Goal: Task Accomplishment & Management: Manage account settings

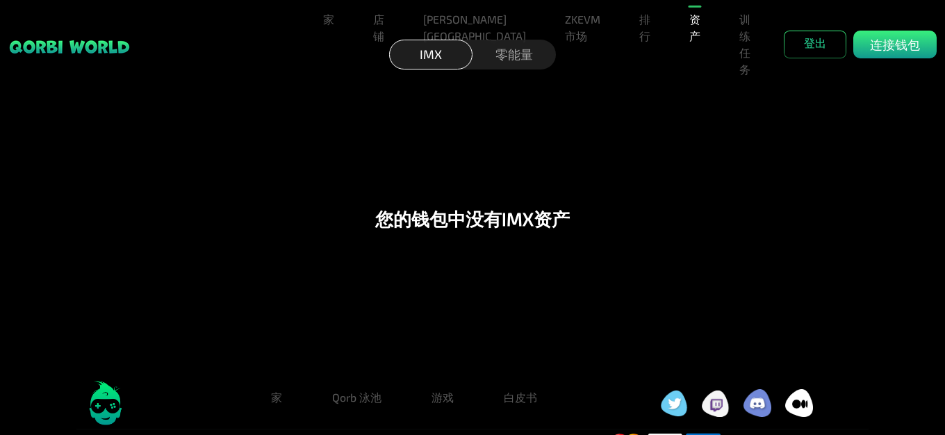
click at [750, 181] on div "您的钱包中 没有 IMX资产" at bounding box center [472, 218] width 915 height 304
click at [927, 31] on div "Profile" at bounding box center [895, 45] width 83 height 28
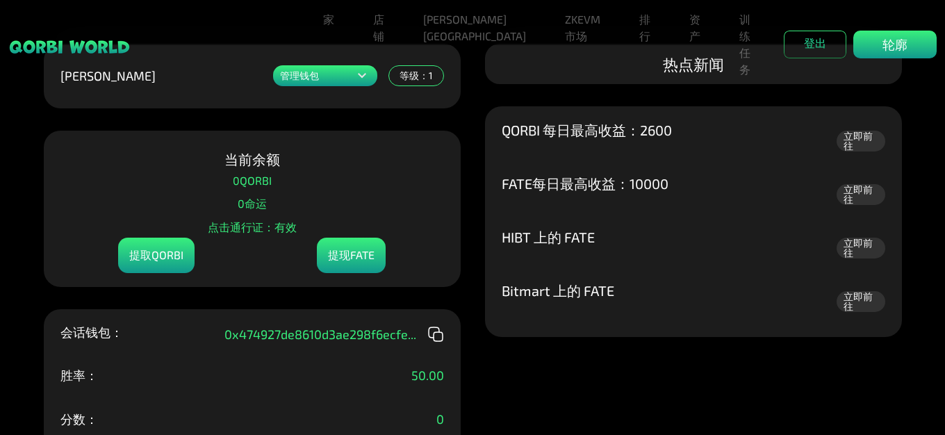
click at [662, 392] on div "管理钱包 添加一个或多个钱包以在一个地方展示您的所有物品。 0x474927de8610d3ae...47f8 铸币钱包 QORBI钱包 行动 添加新钱包 黄…" at bounding box center [472, 217] width 945 height 435
click at [161, 261] on font "提取QORBI" at bounding box center [156, 254] width 54 height 13
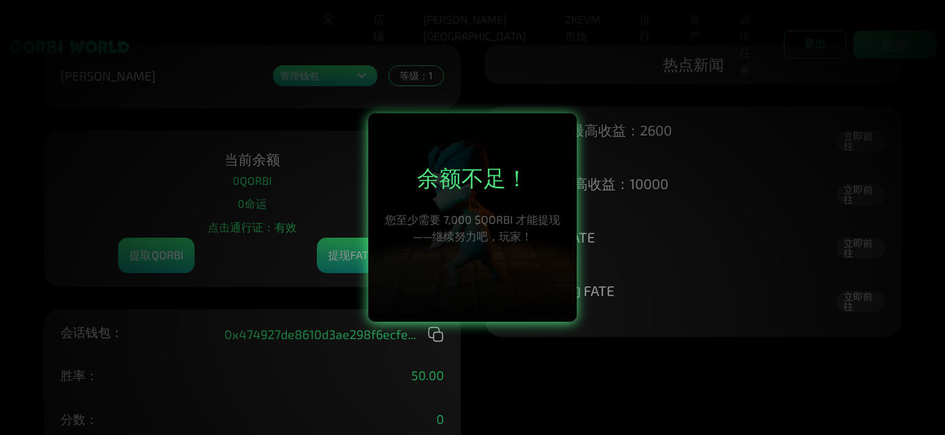
click at [510, 363] on div at bounding box center [472, 217] width 945 height 435
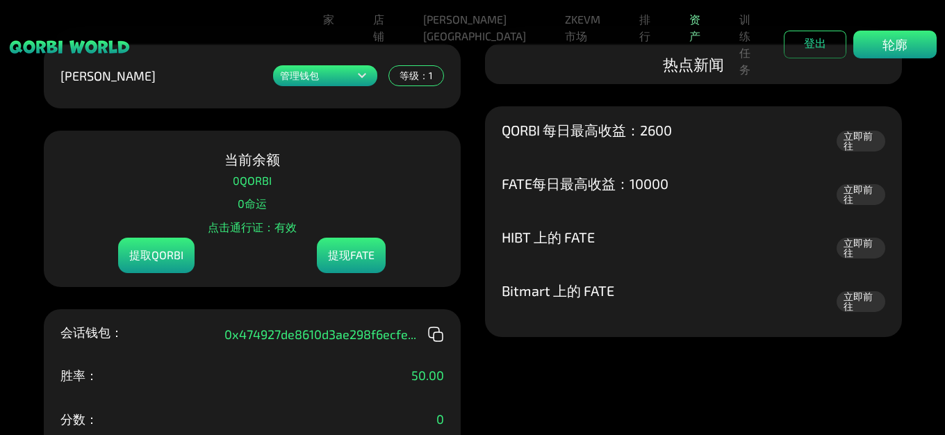
click at [690, 24] on font "资产" at bounding box center [695, 28] width 11 height 30
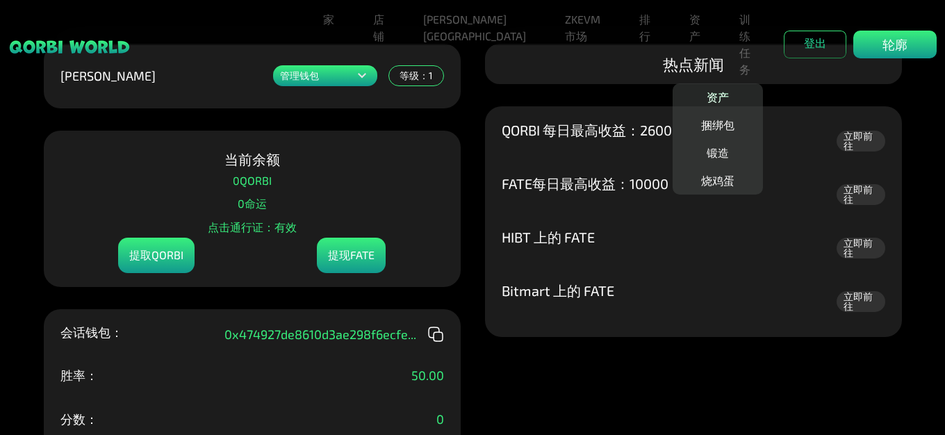
click at [707, 90] on font "资产" at bounding box center [718, 96] width 22 height 13
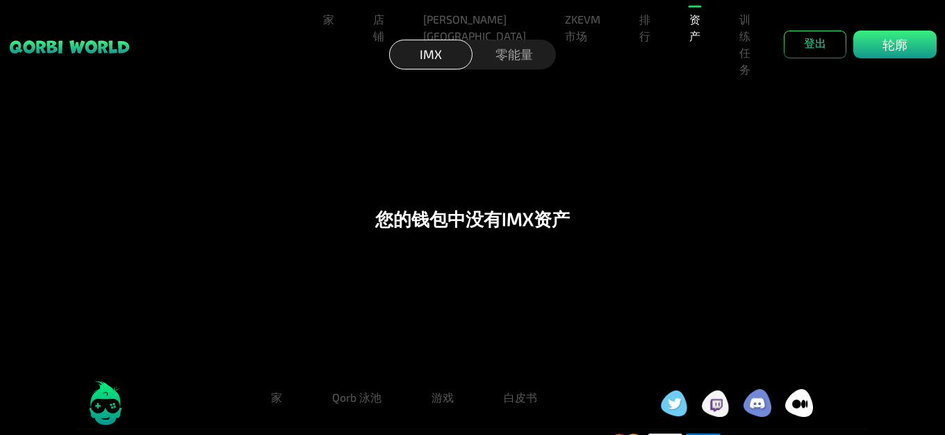
click at [535, 63] on div "零能量" at bounding box center [514, 55] width 83 height 30
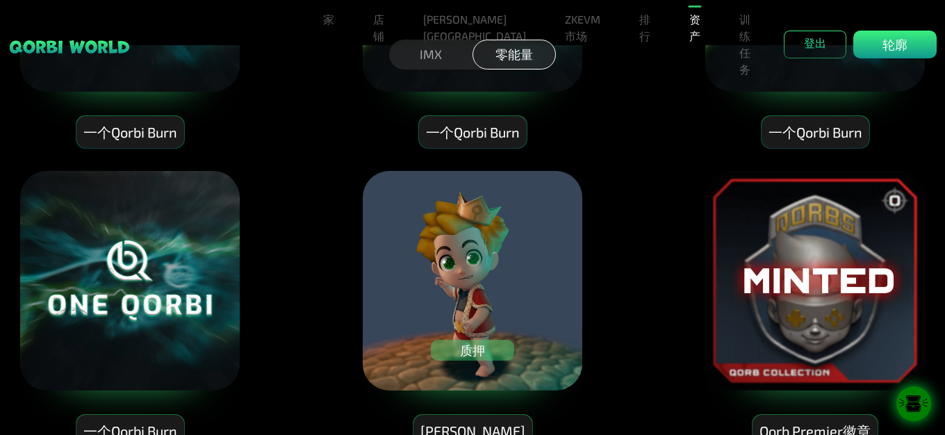
scroll to position [8388, 0]
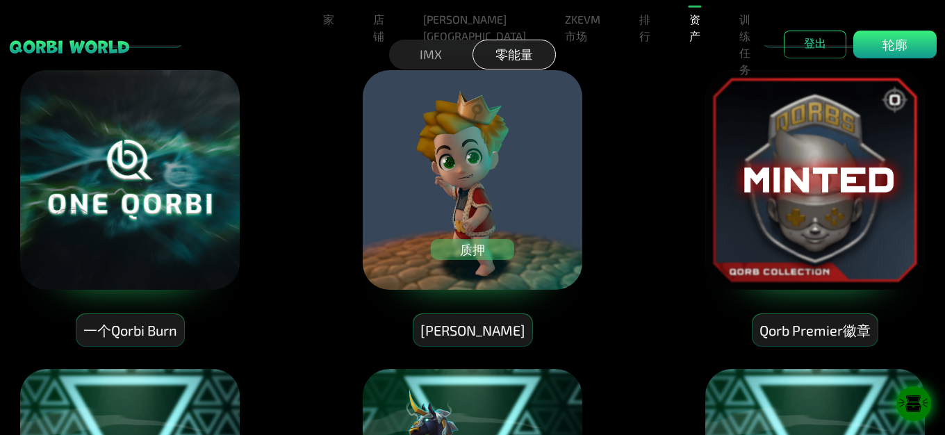
click at [489, 245] on div "质押" at bounding box center [472, 249] width 83 height 21
click at [498, 247] on div "质押" at bounding box center [472, 249] width 83 height 21
click at [478, 250] on font "质押" at bounding box center [472, 249] width 25 height 15
click at [434, 271] on img at bounding box center [472, 180] width 222 height 222
click at [488, 322] on div "[PERSON_NAME]" at bounding box center [473, 330] width 119 height 33
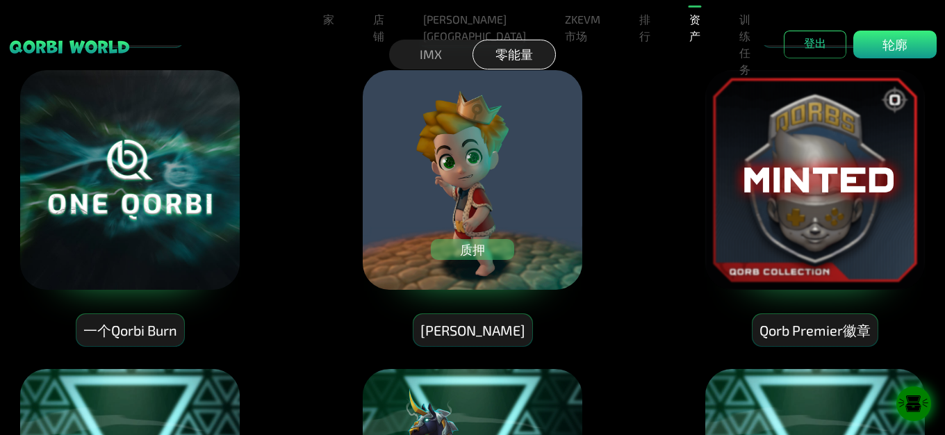
click at [467, 329] on font "[PERSON_NAME]" at bounding box center [473, 330] width 105 height 17
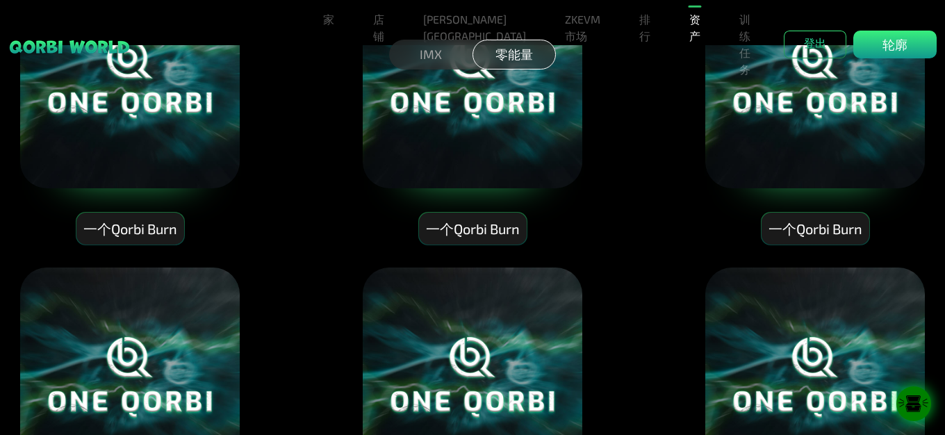
scroll to position [7693, 0]
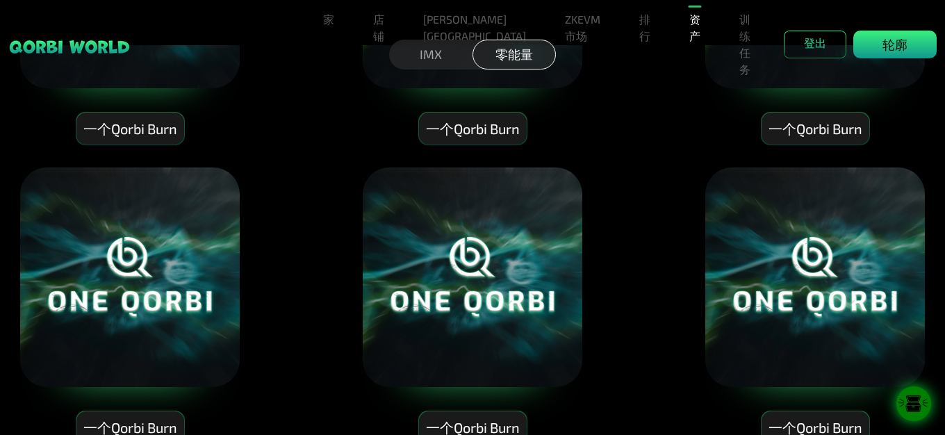
click at [910, 31] on div "轮廓" at bounding box center [895, 45] width 83 height 28
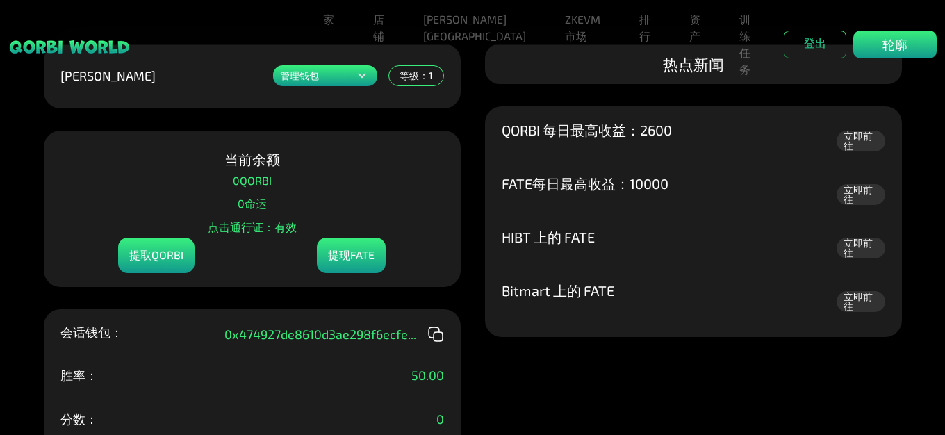
click at [359, 79] on icon at bounding box center [362, 75] width 17 height 17
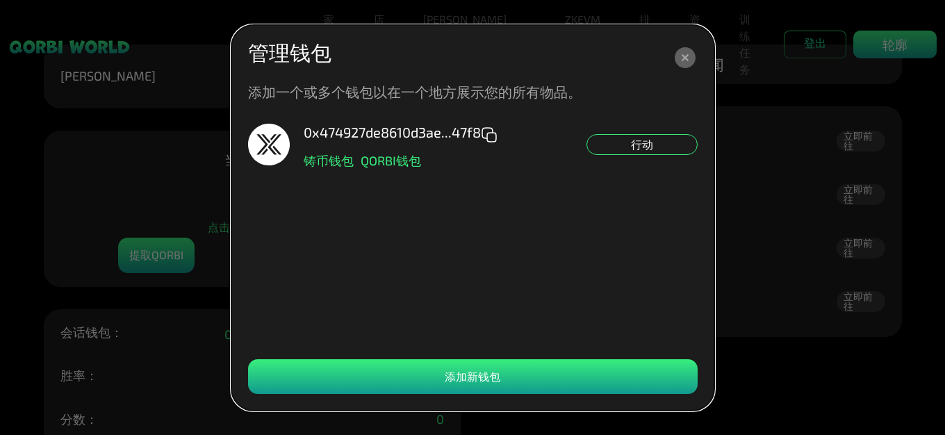
click at [690, 52] on icon at bounding box center [685, 57] width 21 height 21
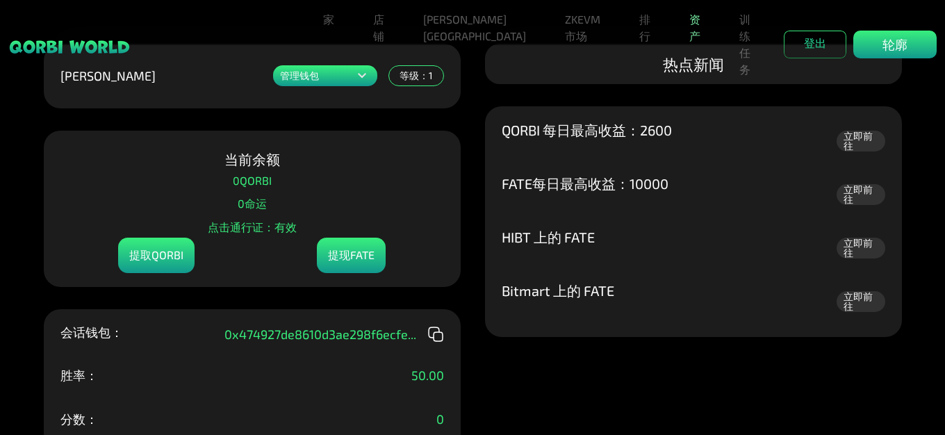
click at [690, 24] on font "资产" at bounding box center [695, 28] width 11 height 30
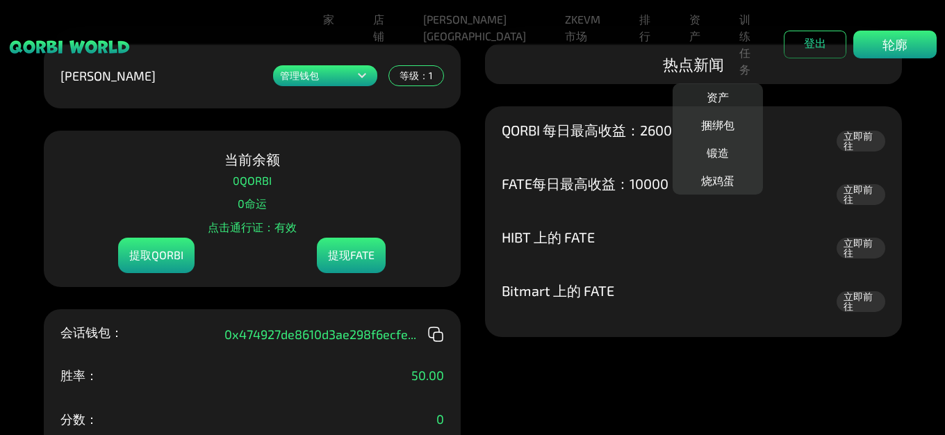
click at [709, 147] on ul "资产 捆绑包 锻造 烧鸡蛋" at bounding box center [718, 138] width 90 height 111
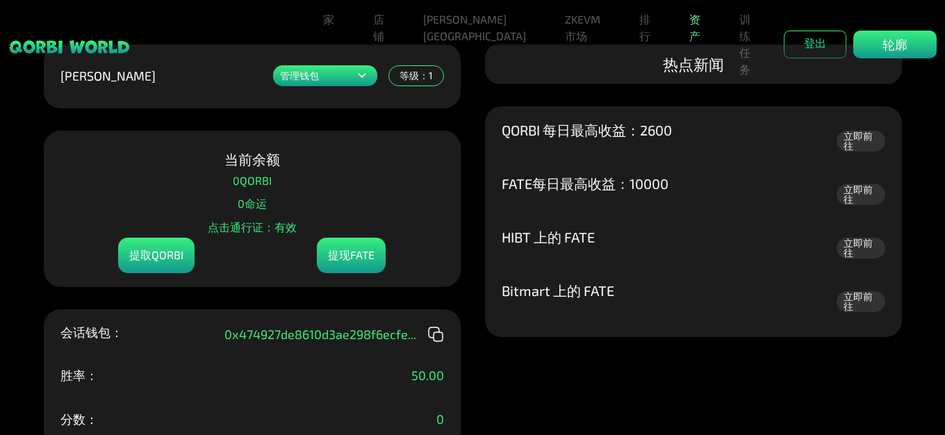
click at [690, 24] on font "资产" at bounding box center [695, 28] width 11 height 30
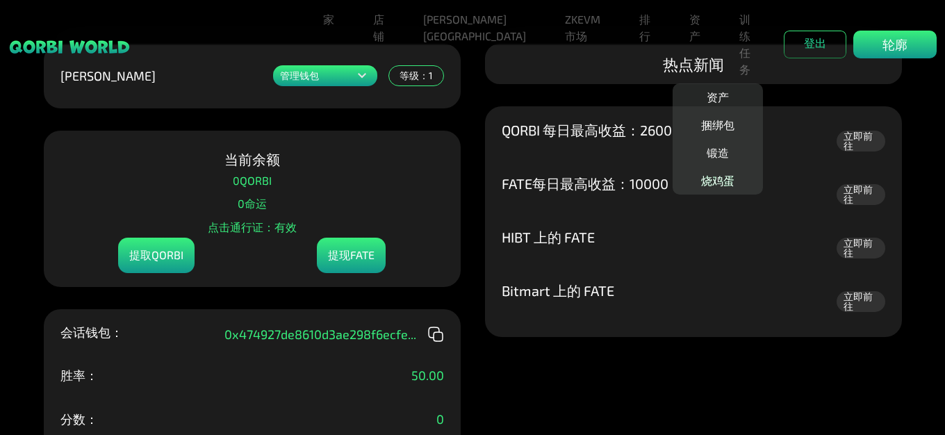
click at [701, 174] on font "烧鸡蛋" at bounding box center [717, 180] width 33 height 13
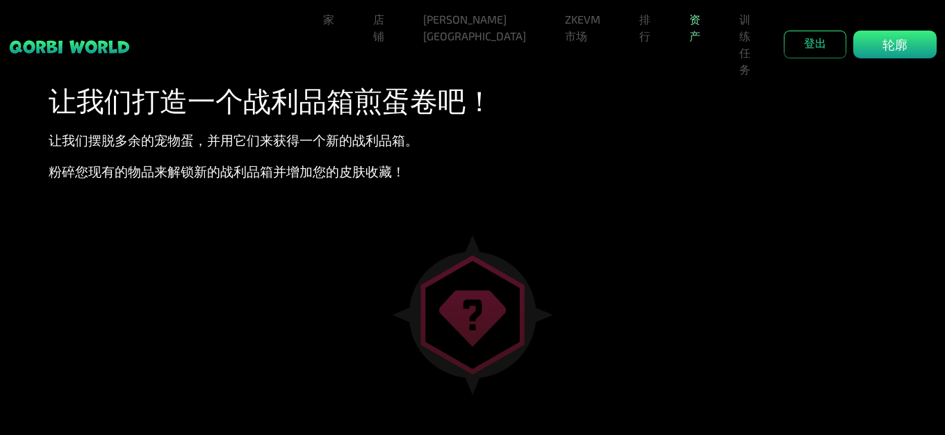
click at [684, 28] on link "资产" at bounding box center [695, 28] width 22 height 44
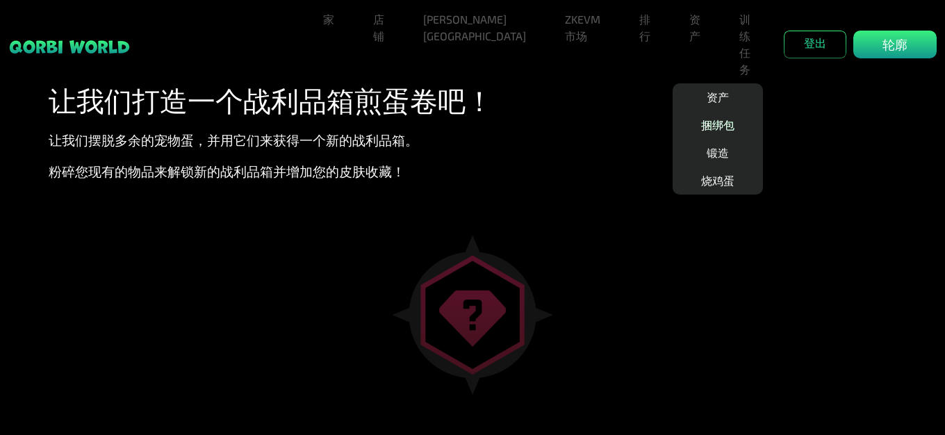
click at [704, 111] on link "捆绑包" at bounding box center [718, 125] width 44 height 28
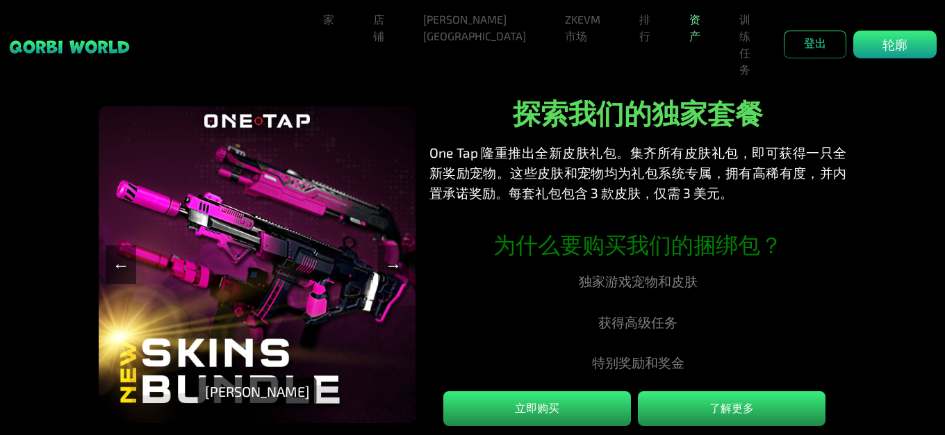
click at [684, 27] on link "资产" at bounding box center [695, 28] width 22 height 44
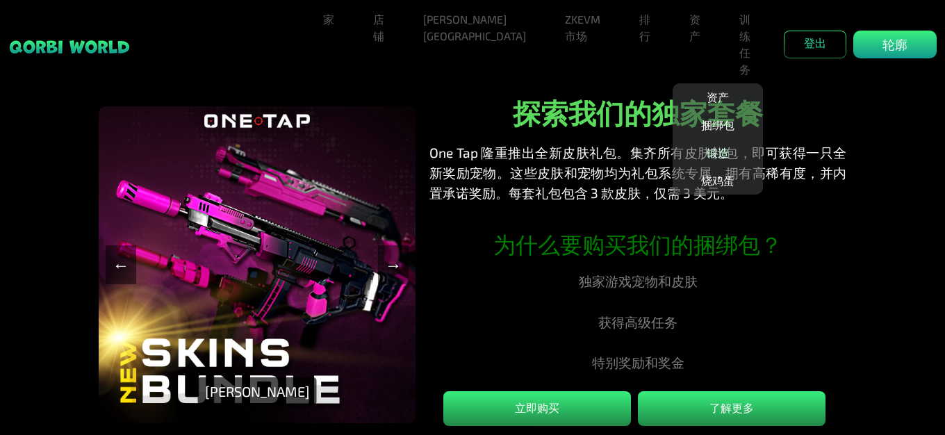
click at [707, 146] on font "锻造" at bounding box center [718, 152] width 22 height 13
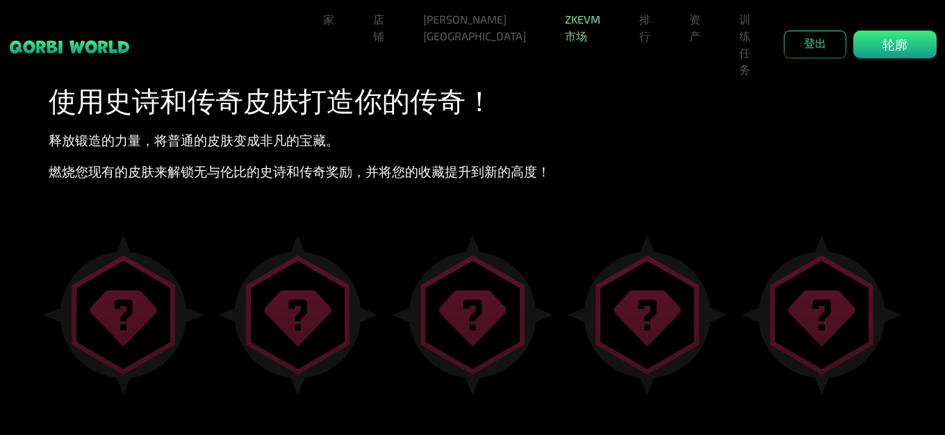
click at [560, 29] on link "ZKEVM市场" at bounding box center [583, 28] width 47 height 44
click at [881, 31] on div "轮廓" at bounding box center [895, 45] width 83 height 28
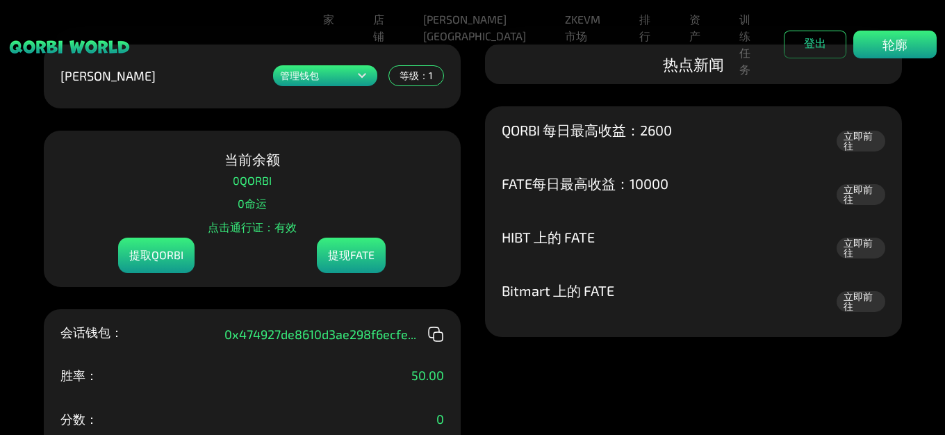
scroll to position [70, 0]
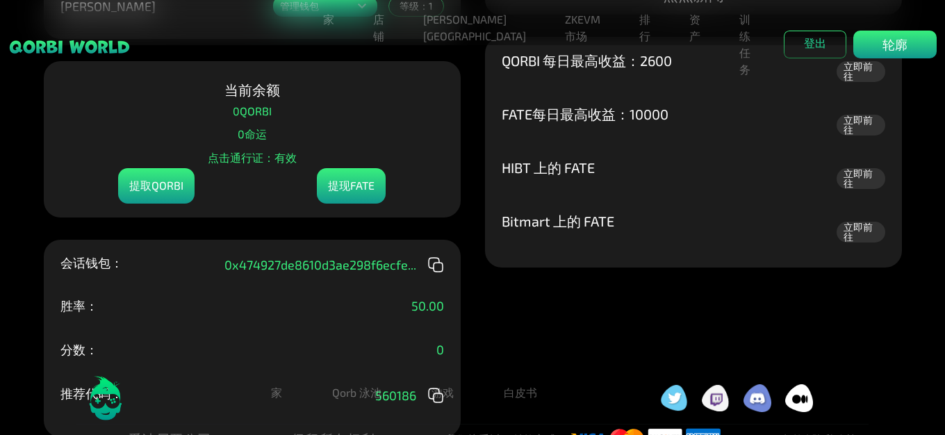
click at [439, 264] on icon at bounding box center [436, 265] width 17 height 17
click at [437, 268] on icon at bounding box center [436, 265] width 17 height 17
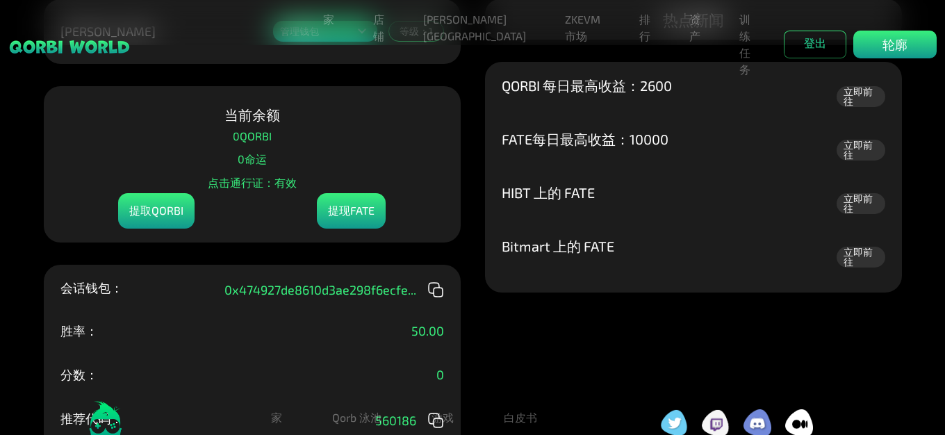
scroll to position [0, 0]
